Goal: Transaction & Acquisition: Purchase product/service

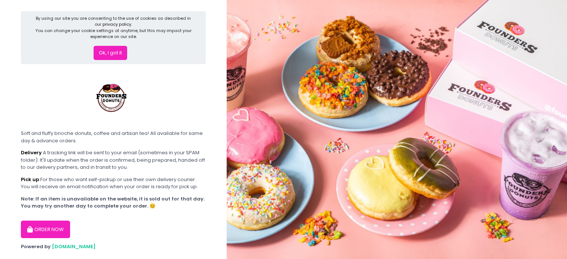
click at [42, 233] on button "ORDER NOW" at bounding box center [45, 230] width 49 height 18
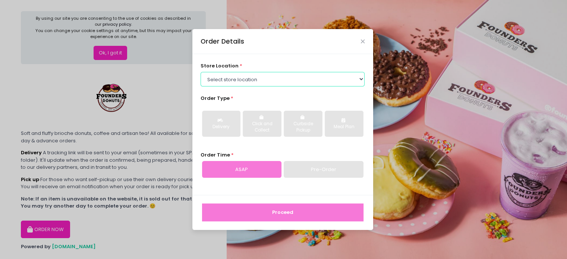
drag, startPoint x: 318, startPoint y: 74, endPoint x: 315, endPoint y: 79, distance: 5.0
click at [318, 74] on select "Select store location Founders Donuts - [PERSON_NAME] Founders Donuts - [GEOGRA…" at bounding box center [283, 79] width 164 height 14
select select "61a2022e41b39c710272d16a"
click at [201, 72] on select "Select store location Founders Donuts - [PERSON_NAME] Founders Donuts - [GEOGRA…" at bounding box center [283, 79] width 164 height 14
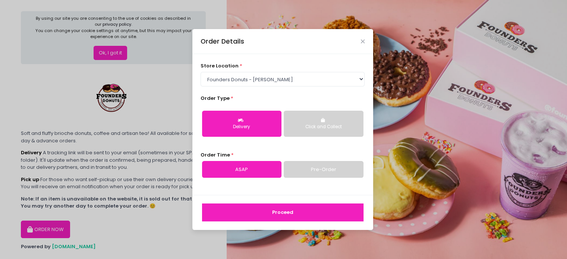
click at [307, 169] on link "Pre-Order" at bounding box center [323, 169] width 79 height 17
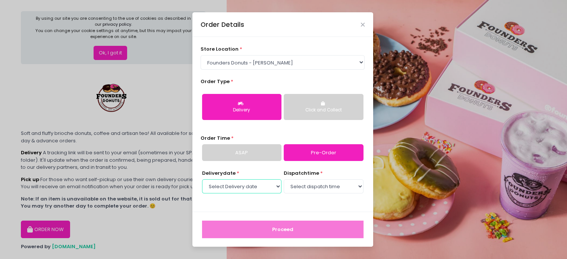
click at [252, 189] on select "Select Delivery date [DATE] [DATE] [DATE] [DATE] [DATE] [DATE] [DATE] [DATE] [D…" at bounding box center [241, 186] width 79 height 14
select select "[DATE]"
click at [202, 179] on select "Select Delivery date [DATE] [DATE] [DATE] [DATE] [DATE] [DATE] [DATE] [DATE] [D…" at bounding box center [241, 186] width 79 height 14
click at [323, 185] on select "Select dispatch time 07:00 AM - 07:30 AM 07:30 AM - 08:00 AM 08:00 AM - 08:30 A…" at bounding box center [323, 186] width 79 height 14
select select "19:30"
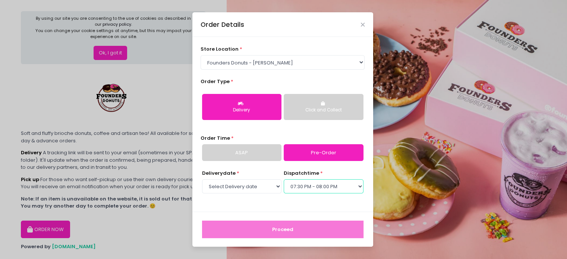
click at [284, 179] on select "Select dispatch time 07:00 AM - 07:30 AM 07:30 AM - 08:00 AM 08:00 AM - 08:30 A…" at bounding box center [323, 186] width 79 height 14
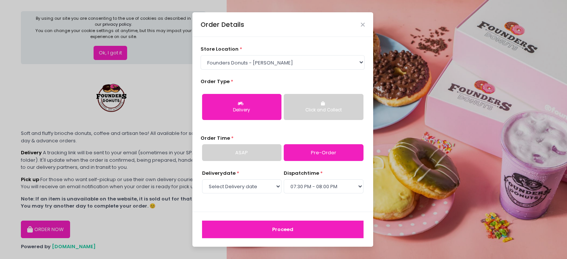
click at [283, 222] on button "Proceed" at bounding box center [282, 230] width 161 height 18
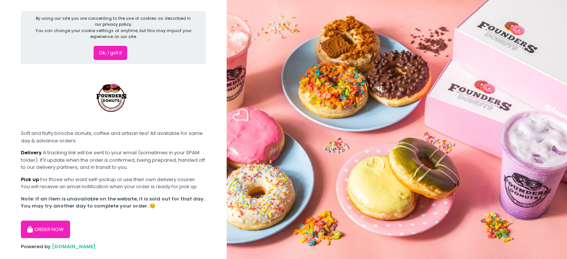
click at [65, 229] on button "ORDER NOW" at bounding box center [45, 230] width 49 height 18
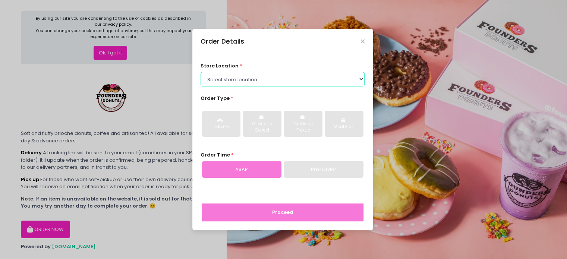
click at [237, 80] on select "Select store location Founders Donuts - [PERSON_NAME] Founders Donuts - [GEOGRA…" at bounding box center [283, 79] width 164 height 14
select select "61a2022e41b39c710272d16a"
click at [201, 72] on select "Select store location Founders Donuts - [PERSON_NAME] Founders Donuts - [GEOGRA…" at bounding box center [283, 79] width 164 height 14
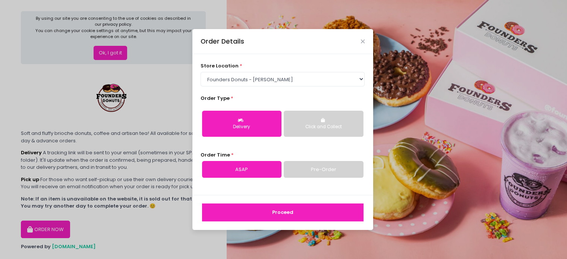
click at [223, 132] on button "Delivery" at bounding box center [241, 124] width 79 height 26
click at [303, 170] on link "Pre-Order" at bounding box center [323, 169] width 79 height 17
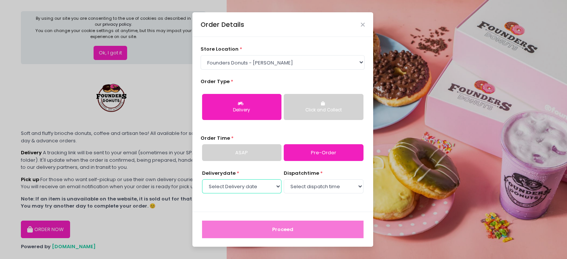
click at [261, 191] on select "Select Delivery date [DATE] [DATE] [DATE] [DATE] [DATE] [DATE] [DATE] [DATE] [D…" at bounding box center [241, 186] width 79 height 14
select select "[DATE]"
click at [202, 179] on select "Select Delivery date [DATE] [DATE] [DATE] [DATE] [DATE] [DATE] [DATE] [DATE] [D…" at bounding box center [241, 186] width 79 height 14
click at [311, 186] on select "Select dispatch time 07:00 AM - 07:30 AM 07:30 AM - 08:00 AM 08:00 AM - 08:30 A…" at bounding box center [323, 186] width 79 height 14
select select "19:30"
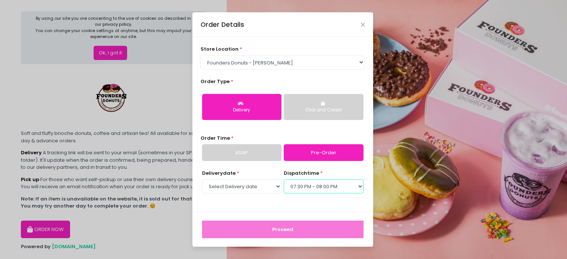
click at [284, 179] on select "Select dispatch time 07:00 AM - 07:30 AM 07:30 AM - 08:00 AM 08:00 AM - 08:30 A…" at bounding box center [323, 186] width 79 height 14
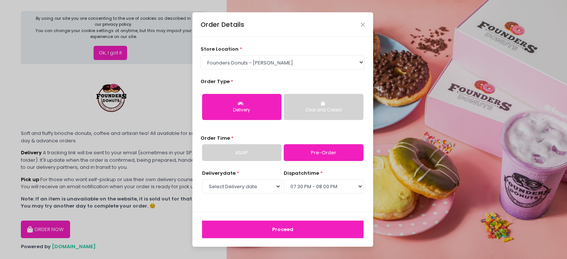
click at [296, 225] on button "Proceed" at bounding box center [282, 230] width 161 height 18
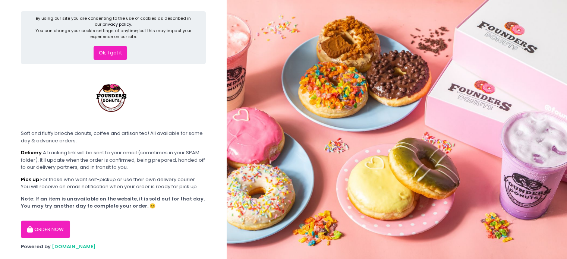
click at [52, 229] on button "ORDER NOW" at bounding box center [45, 230] width 49 height 18
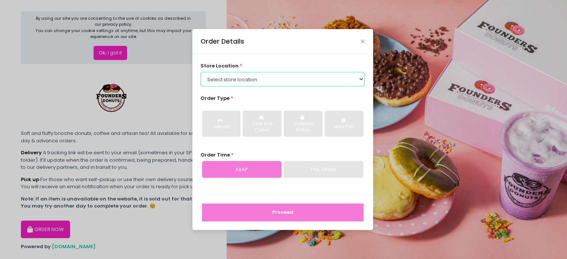
click at [236, 82] on select "Select store location Founders Donuts - [PERSON_NAME] Founders Donuts - [GEOGRA…" at bounding box center [283, 79] width 164 height 14
select select "61a2022e41b39c710272d16a"
click at [201, 72] on select "Select store location Founders Donuts - [PERSON_NAME] Founders Donuts - [GEOGRA…" at bounding box center [283, 79] width 164 height 14
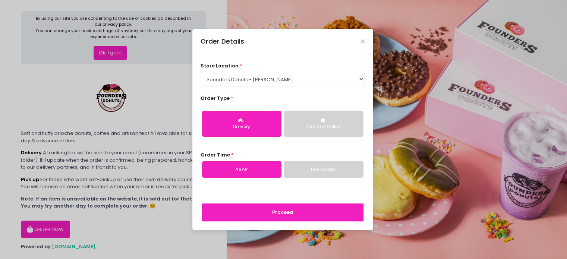
click at [301, 167] on link "Pre-Order" at bounding box center [323, 169] width 79 height 17
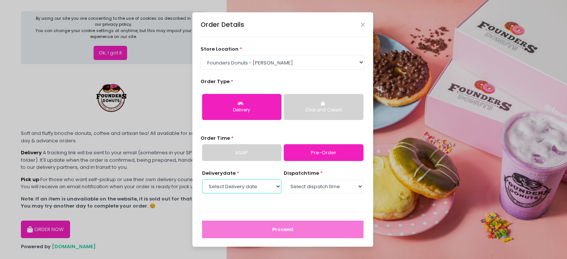
click at [268, 188] on select "Select Delivery date [DATE] [DATE] [DATE] [DATE] [DATE] [DATE] [DATE] [DATE] [D…" at bounding box center [241, 186] width 79 height 14
select select "[DATE]"
click at [202, 179] on select "Select Delivery date [DATE] [DATE] [DATE] [DATE] [DATE] [DATE] [DATE] [DATE] [D…" at bounding box center [241, 186] width 79 height 14
click at [318, 194] on select "Select dispatch time 07:00 AM - 07:30 AM 07:30 AM - 08:00 AM 08:00 AM - 08:30 A…" at bounding box center [323, 186] width 79 height 14
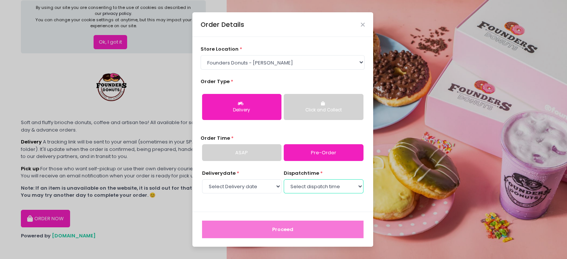
scroll to position [16, 0]
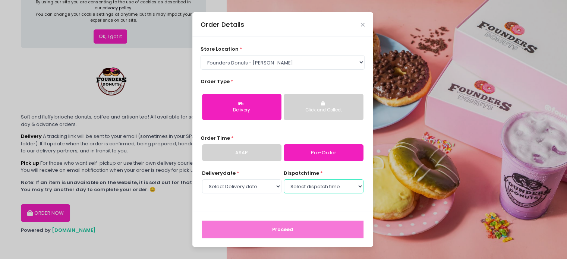
drag, startPoint x: 321, startPoint y: 184, endPoint x: 322, endPoint y: 176, distance: 8.3
click at [321, 184] on select "Select dispatch time 07:00 AM - 07:30 AM 07:30 AM - 08:00 AM 08:00 AM - 08:30 A…" at bounding box center [323, 186] width 79 height 14
click at [326, 190] on select "Select dispatch time 07:00 AM - 07:30 AM 07:30 AM - 08:00 AM 08:00 AM - 08:30 A…" at bounding box center [323, 186] width 79 height 14
select select "19:30"
click at [284, 179] on select "Select dispatch time 07:00 AM - 07:30 AM 07:30 AM - 08:00 AM 08:00 AM - 08:30 A…" at bounding box center [323, 186] width 79 height 14
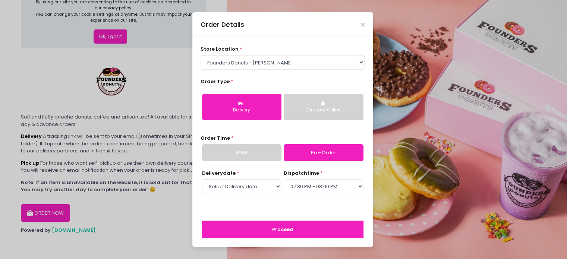
click at [289, 233] on button "Proceed" at bounding box center [282, 230] width 161 height 18
